Goal: Check status: Check status

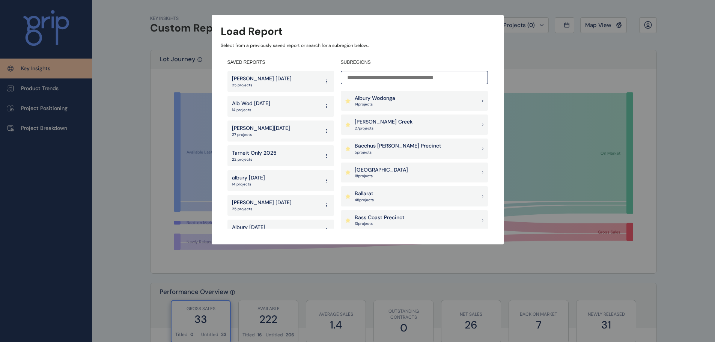
click at [365, 79] on input at bounding box center [414, 77] width 147 height 13
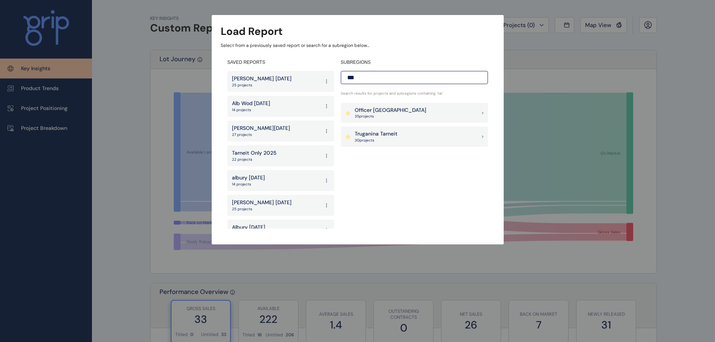
type input "***"
click at [372, 135] on p "Truganina Tarneit" at bounding box center [376, 134] width 43 height 8
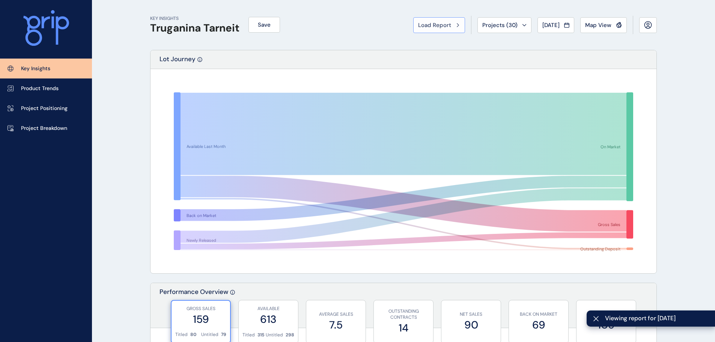
click at [426, 26] on span "Load Report" at bounding box center [434, 25] width 33 height 8
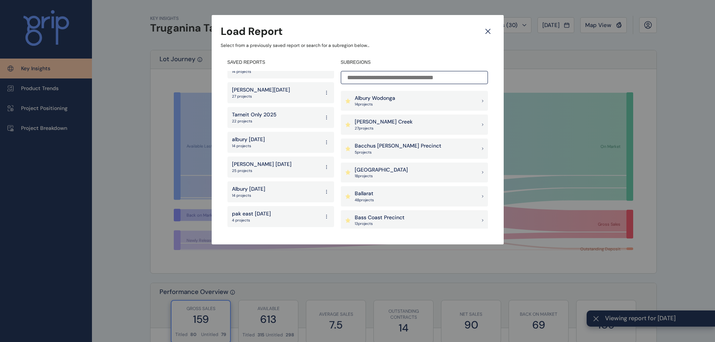
scroll to position [75, 0]
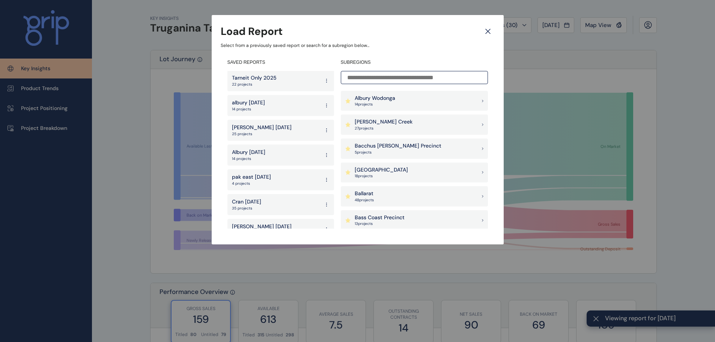
click at [269, 86] on p "22 projects" at bounding box center [254, 84] width 45 height 5
